Goal: Task Accomplishment & Management: Use online tool/utility

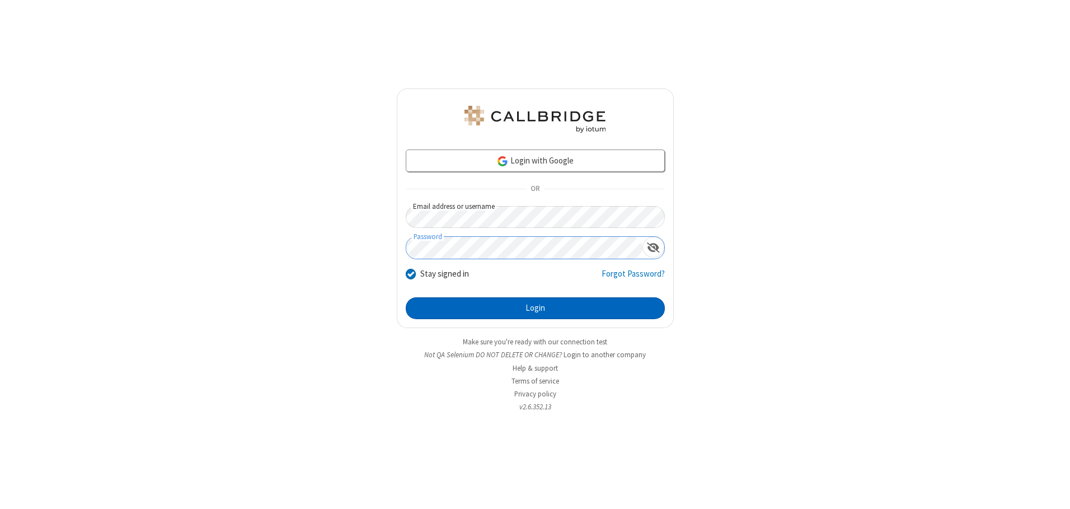
click at [535, 308] on button "Login" at bounding box center [535, 308] width 259 height 22
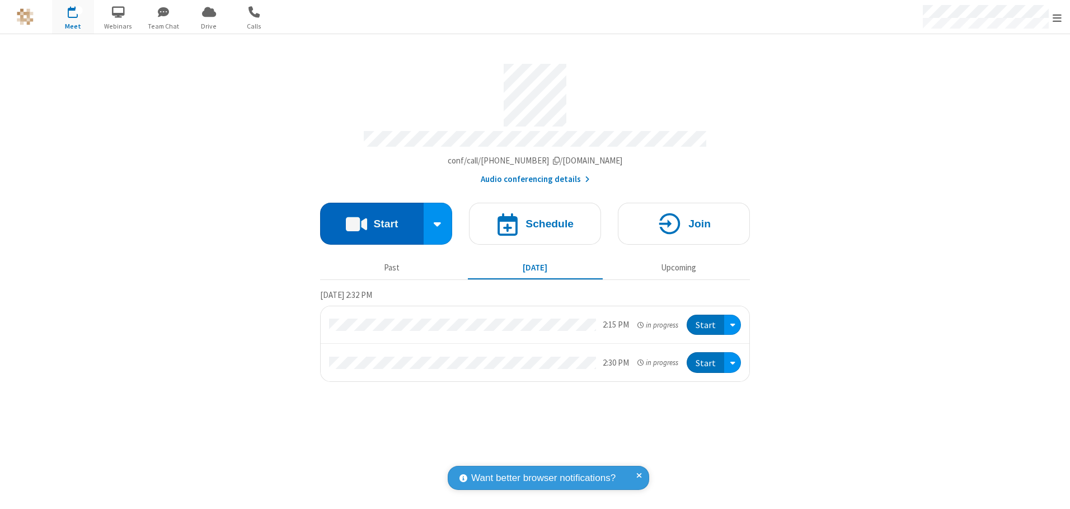
click at [372, 219] on button "Start" at bounding box center [372, 224] width 104 height 42
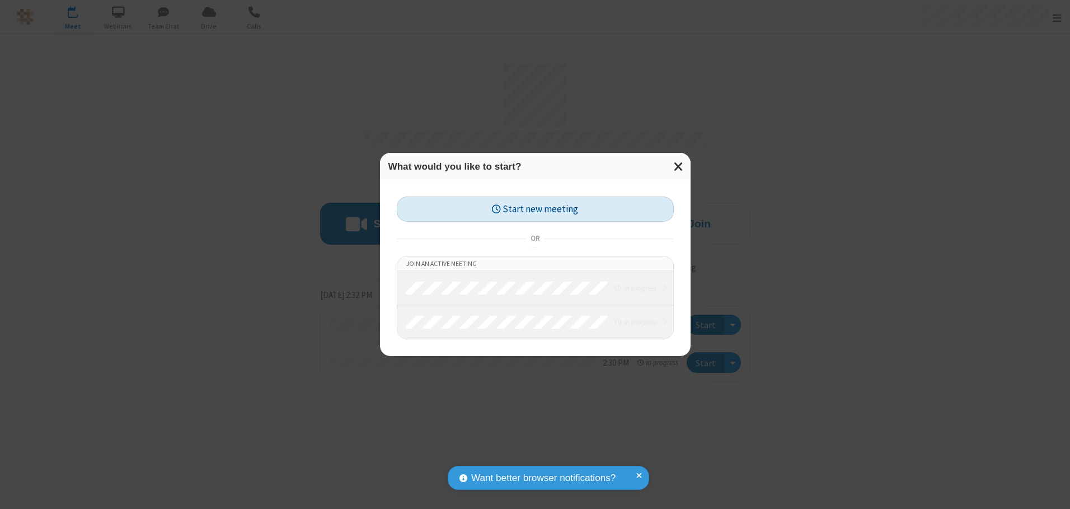
click at [535, 209] on button "Start new meeting" at bounding box center [535, 209] width 277 height 25
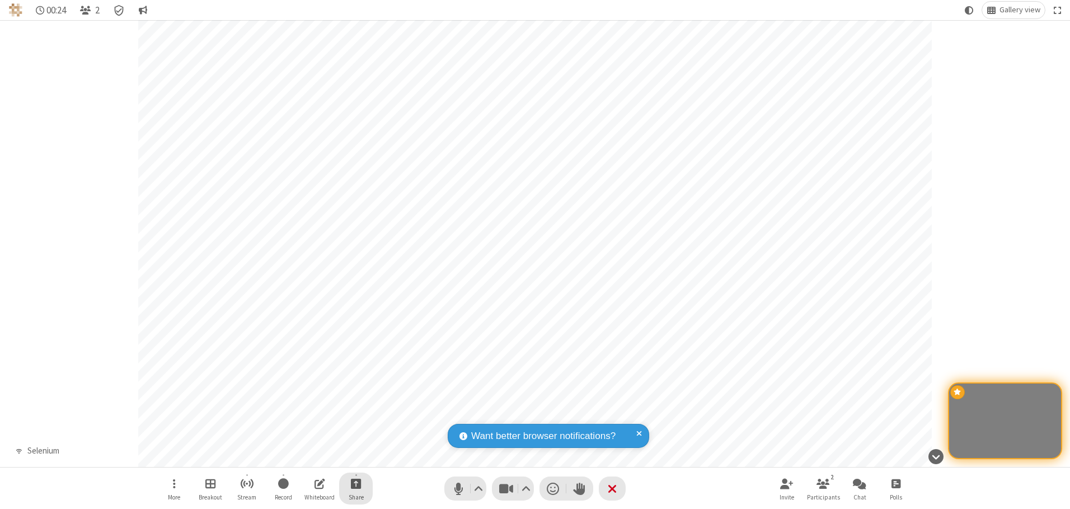
click at [356, 483] on span "Start sharing" at bounding box center [356, 483] width 11 height 14
click at [311, 456] on span "Share my screen" at bounding box center [311, 457] width 13 height 10
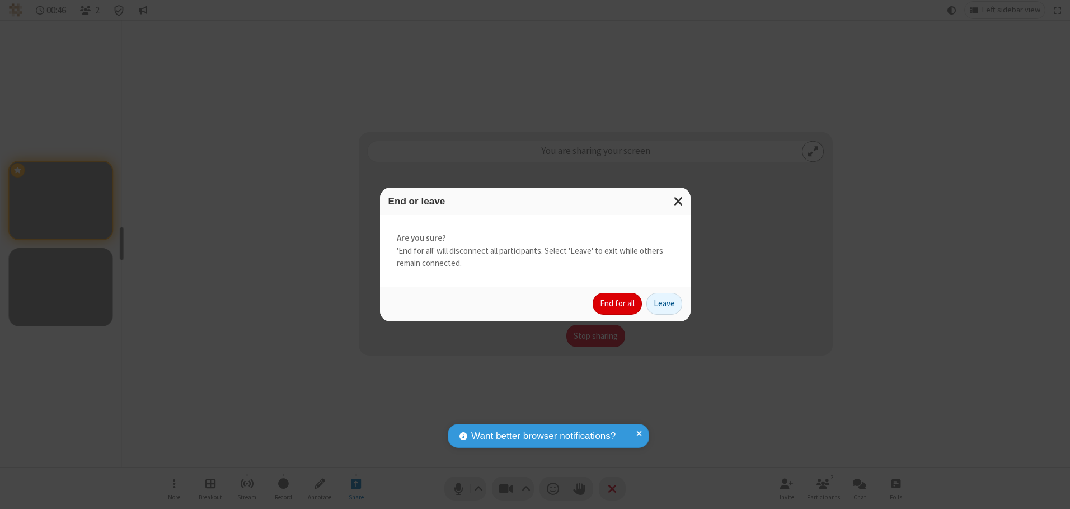
click at [618, 303] on button "End for all" at bounding box center [617, 304] width 49 height 22
